Goal: Task Accomplishment & Management: Use online tool/utility

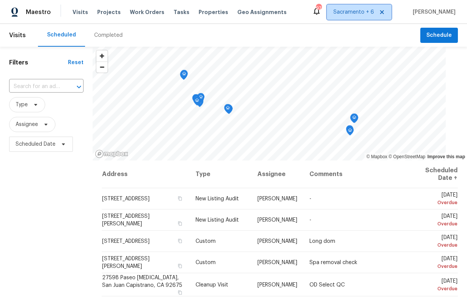
click at [374, 10] on span "Sacramento + 6" at bounding box center [353, 12] width 41 height 8
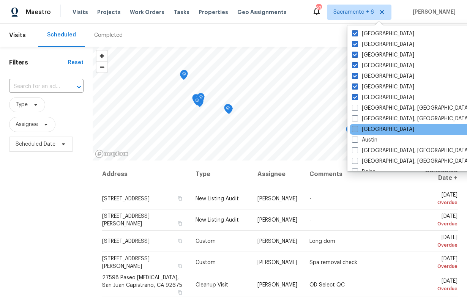
click at [358, 127] on label "[GEOGRAPHIC_DATA]" at bounding box center [383, 130] width 62 height 8
click at [357, 127] on input "[GEOGRAPHIC_DATA]" at bounding box center [354, 128] width 5 height 5
checkbox input "true"
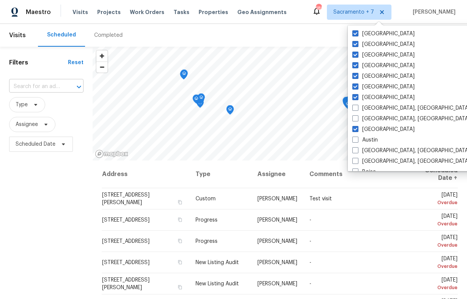
click at [47, 88] on input "text" at bounding box center [35, 87] width 53 height 12
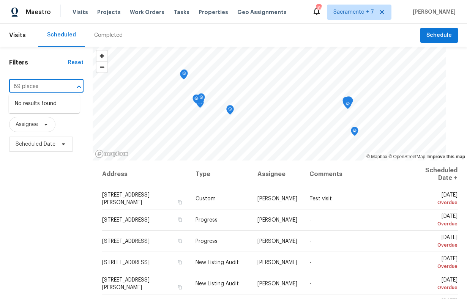
type input "89 places"
type input "89 paces"
click at [31, 110] on li "[STREET_ADDRESS]" at bounding box center [44, 104] width 71 height 13
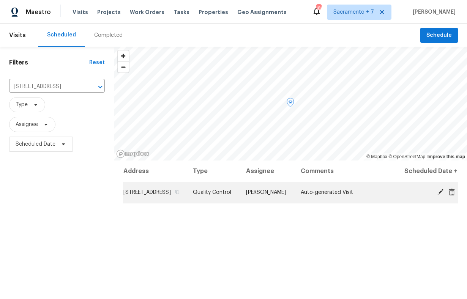
click at [174, 203] on td "[STREET_ADDRESS]" at bounding box center [155, 192] width 64 height 21
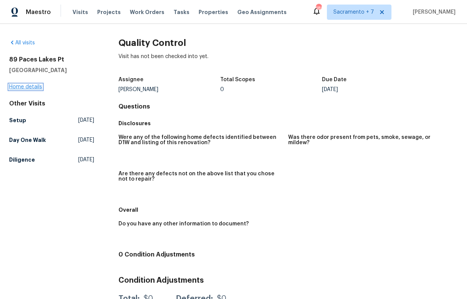
click at [33, 89] on link "Home details" at bounding box center [25, 86] width 33 height 5
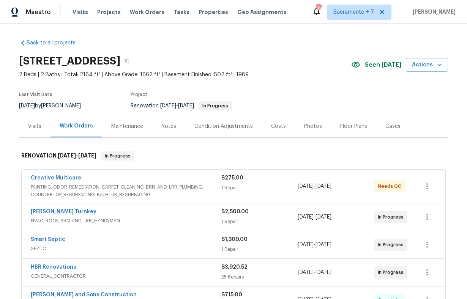
click at [221, 121] on div "Condition Adjustments" at bounding box center [223, 126] width 77 height 22
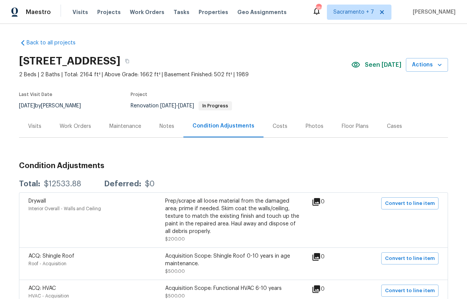
click at [275, 126] on div "Costs" at bounding box center [280, 127] width 15 height 8
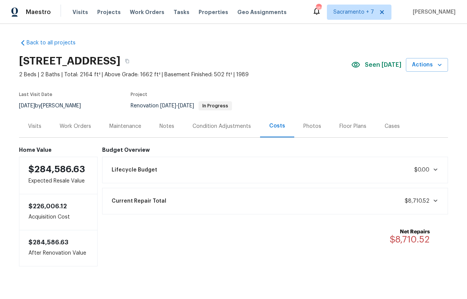
click at [252, 169] on div "Lifecycle Budget $0.00" at bounding box center [275, 170] width 336 height 17
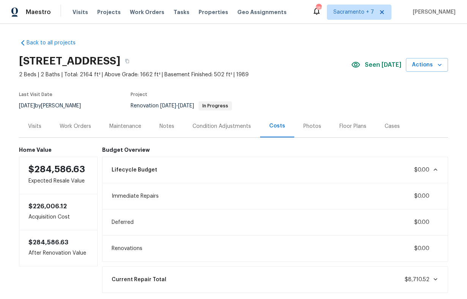
click at [252, 163] on div "Lifecycle Budget $0.00" at bounding box center [275, 170] width 336 height 17
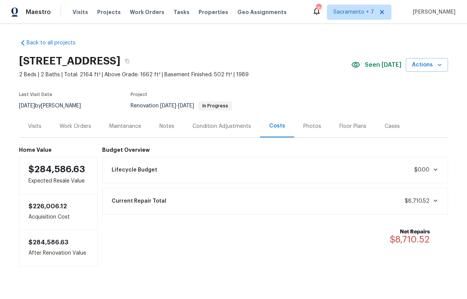
click at [239, 129] on div "Condition Adjustments" at bounding box center [221, 127] width 58 height 8
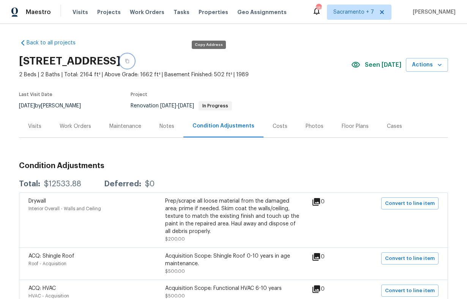
click at [134, 63] on button "button" at bounding box center [127, 61] width 14 height 14
click at [287, 132] on div "Costs" at bounding box center [279, 126] width 33 height 22
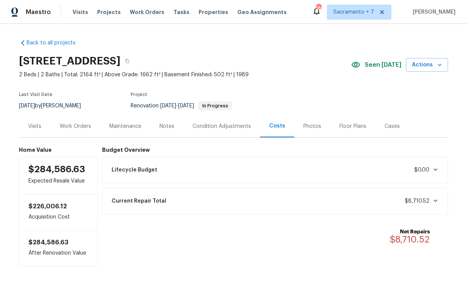
click at [284, 171] on div "Lifecycle Budget $0.00" at bounding box center [275, 170] width 336 height 17
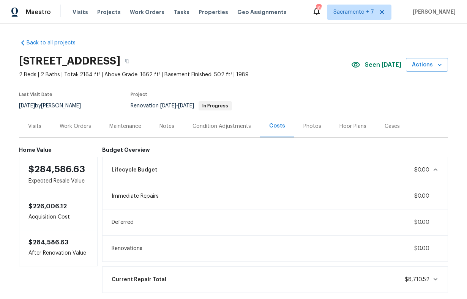
click at [224, 132] on div "Condition Adjustments" at bounding box center [221, 126] width 77 height 22
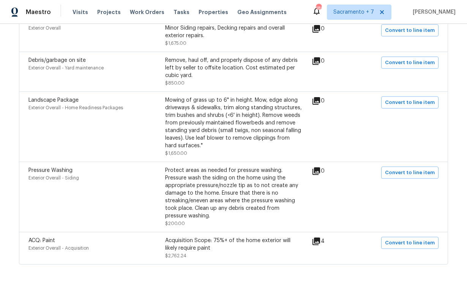
scroll to position [450, 0]
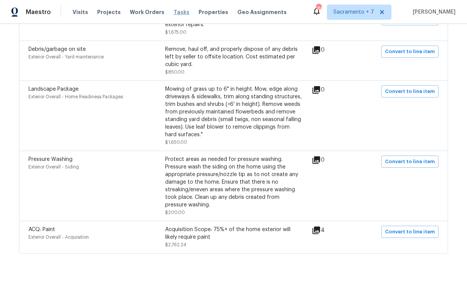
click at [174, 11] on span "Tasks" at bounding box center [181, 11] width 16 height 5
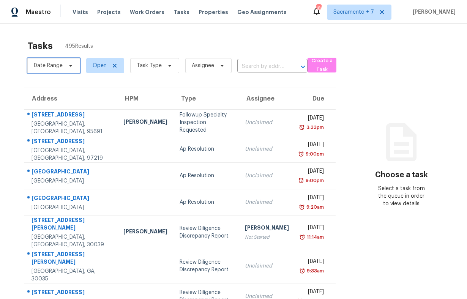
click at [73, 67] on span "Date Range" at bounding box center [53, 65] width 53 height 15
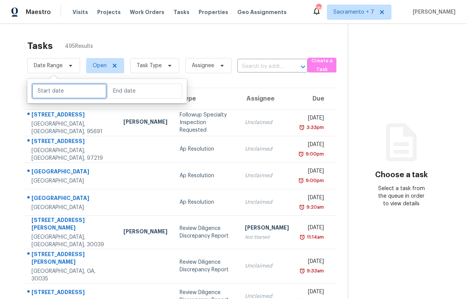
select select "7"
select select "2025"
select select "8"
select select "2025"
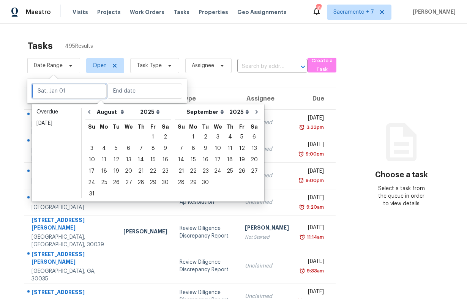
click at [61, 89] on input "text" at bounding box center [69, 91] width 75 height 15
type input "[DATE]"
click at [102, 173] on div "18" at bounding box center [104, 171] width 12 height 11
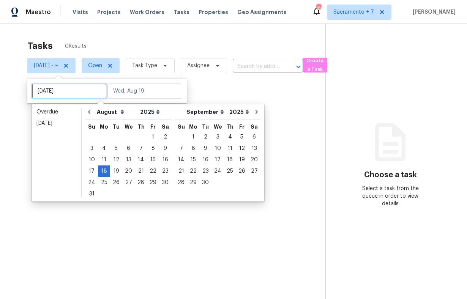
type input "[DATE]"
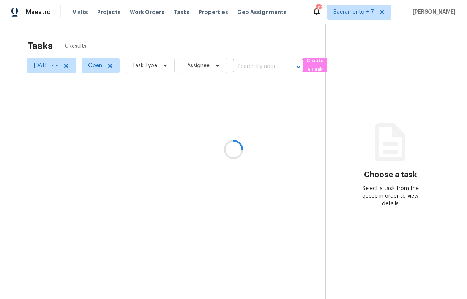
click at [181, 44] on div at bounding box center [233, 149] width 467 height 299
click at [169, 68] on div at bounding box center [233, 149] width 467 height 299
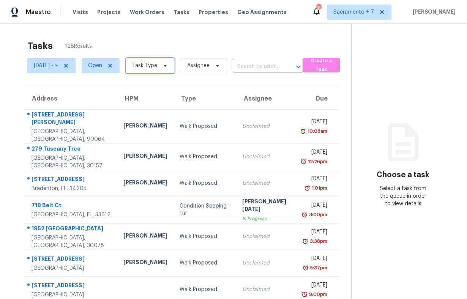
click at [157, 68] on span "Task Type" at bounding box center [144, 66] width 25 height 8
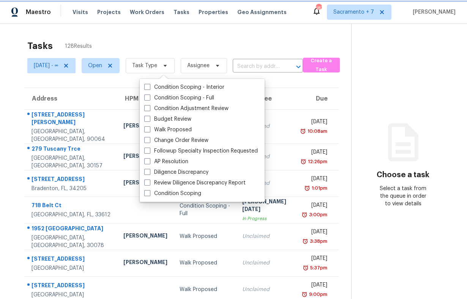
click at [157, 68] on span "Task Type" at bounding box center [144, 66] width 25 height 8
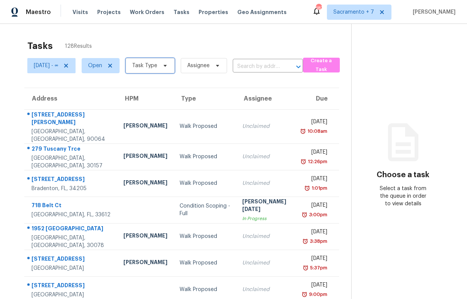
click at [157, 67] on span "Task Type" at bounding box center [144, 66] width 25 height 8
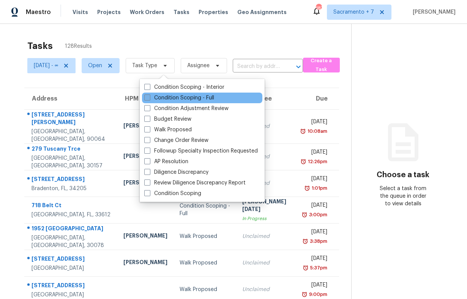
click at [147, 98] on span at bounding box center [147, 98] width 6 height 6
click at [147, 98] on input "Condition Scoping - Full" at bounding box center [146, 96] width 5 height 5
checkbox input "true"
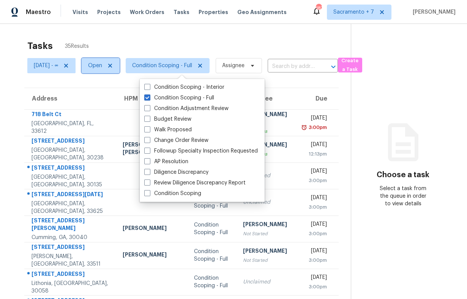
click at [102, 66] on span "Open" at bounding box center [95, 66] width 14 height 8
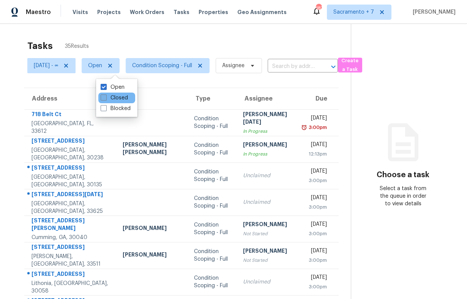
click at [101, 96] on span at bounding box center [104, 98] width 6 height 6
click at [101, 96] on input "Closed" at bounding box center [103, 96] width 5 height 5
checkbox input "true"
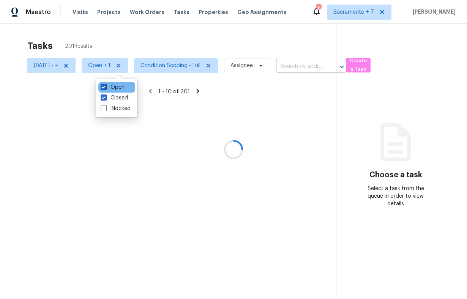
click at [102, 90] on span at bounding box center [104, 87] width 6 height 6
click at [102, 88] on input "Open" at bounding box center [103, 86] width 5 height 5
checkbox input "false"
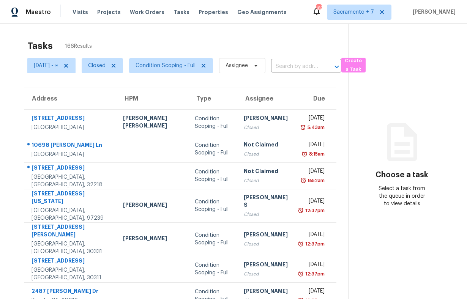
click at [129, 44] on div "Tasks 166 Results" at bounding box center [187, 46] width 321 height 20
click at [47, 67] on span "[DATE] - ∞" at bounding box center [46, 66] width 24 height 8
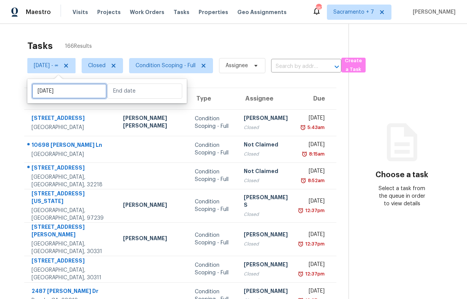
select select "7"
select select "2025"
select select "8"
select select "2025"
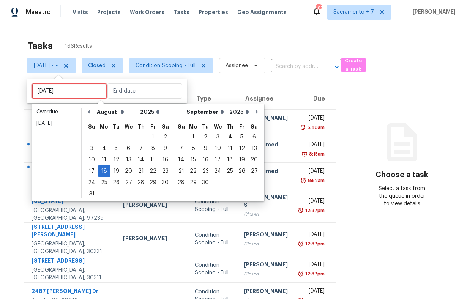
click at [53, 90] on input "[DATE]" at bounding box center [69, 91] width 75 height 15
click at [113, 173] on div "19" at bounding box center [116, 171] width 12 height 11
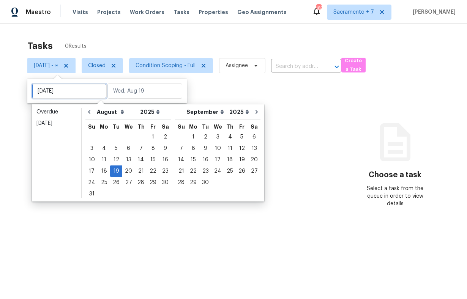
type input "[DATE]"
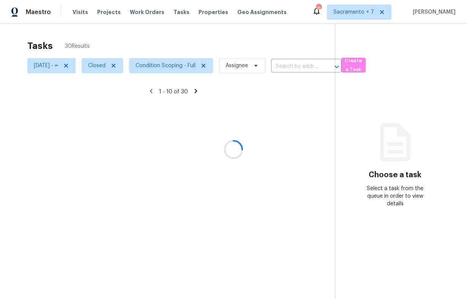
click at [234, 43] on div at bounding box center [233, 149] width 467 height 299
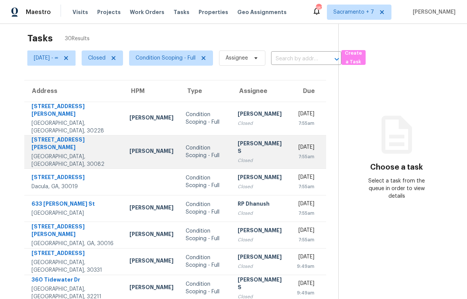
scroll to position [8, 0]
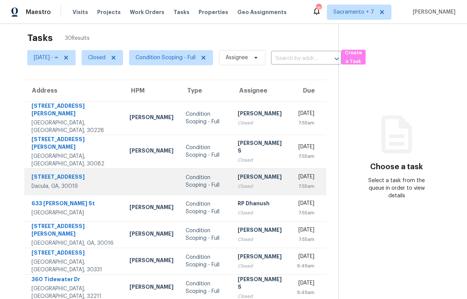
click at [129, 181] on div at bounding box center [151, 182] width 44 height 2
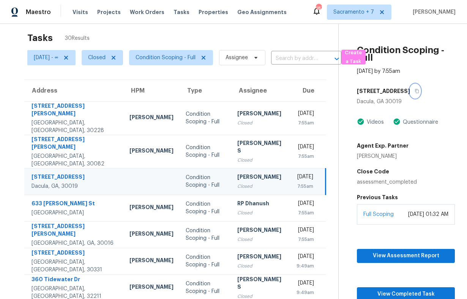
click at [414, 91] on icon "button" at bounding box center [416, 91] width 5 height 5
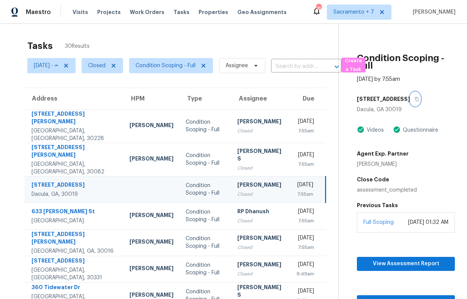
scroll to position [96, 0]
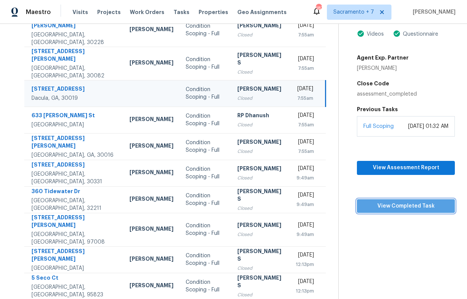
click at [395, 213] on button "View Completed Task" at bounding box center [406, 206] width 98 height 14
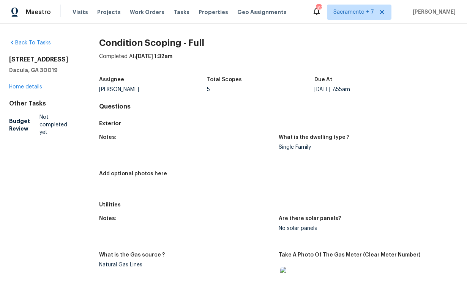
click at [15, 91] on div "Back To Tasks [STREET_ADDRESS] Home details Other Tasks Budget Review Not compl…" at bounding box center [42, 87] width 66 height 97
click at [17, 89] on link "Home details" at bounding box center [25, 86] width 33 height 5
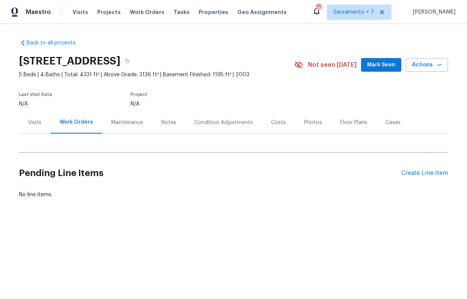
click at [131, 124] on div "Maintenance" at bounding box center [127, 123] width 32 height 8
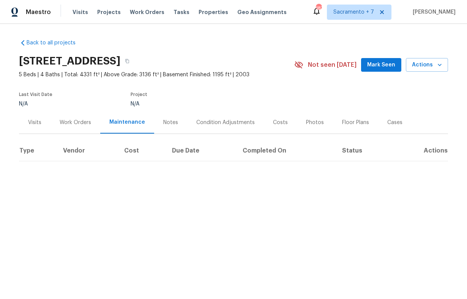
click at [222, 124] on div "Condition Adjustments" at bounding box center [225, 123] width 58 height 8
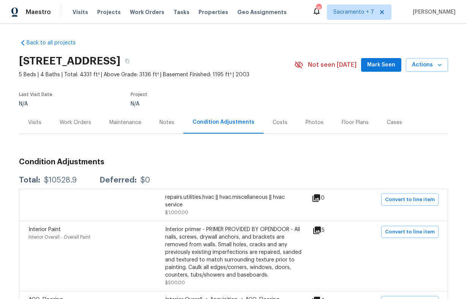
click at [277, 129] on div "Costs" at bounding box center [279, 122] width 33 height 22
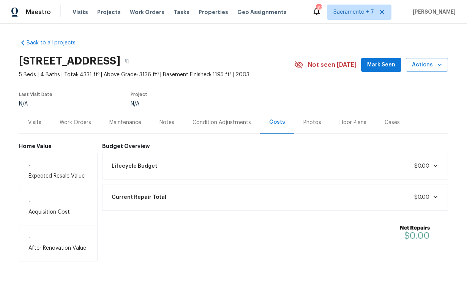
click at [270, 158] on div "Lifecycle Budget $0.00" at bounding box center [275, 166] width 336 height 17
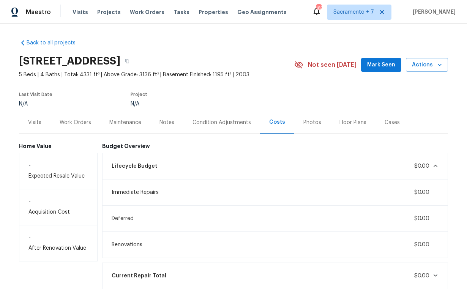
click at [222, 125] on div "Condition Adjustments" at bounding box center [221, 123] width 58 height 8
